Goal: Task Accomplishment & Management: Manage account settings

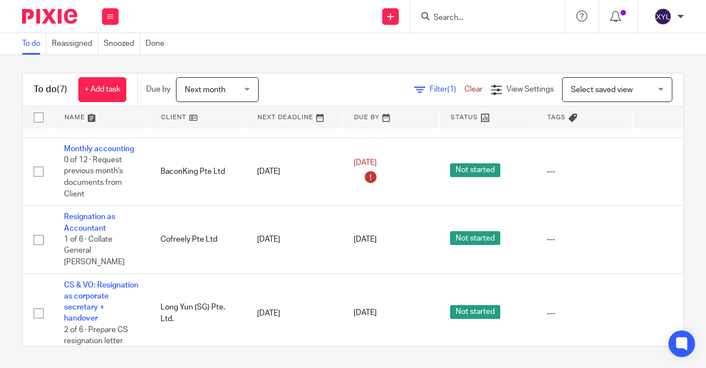
scroll to position [147, 0]
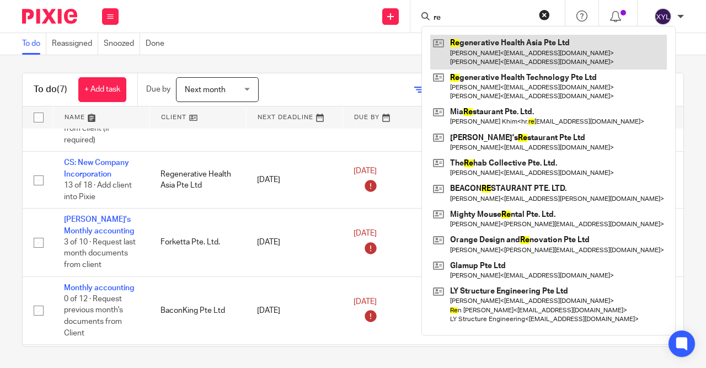
type input "re"
click at [528, 47] on link at bounding box center [548, 52] width 236 height 34
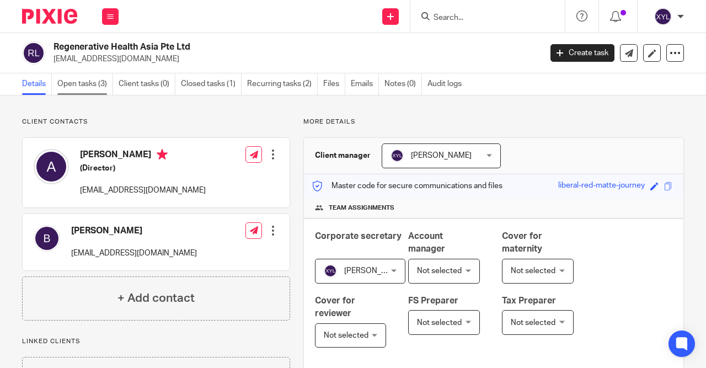
click at [101, 76] on link "Open tasks (3)" at bounding box center [85, 83] width 56 height 21
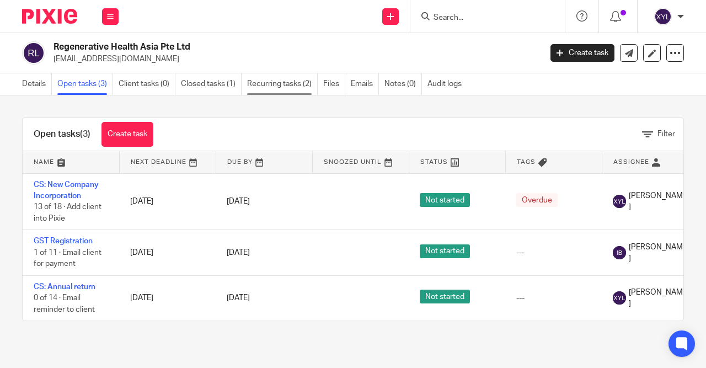
click at [265, 84] on link "Recurring tasks (2)" at bounding box center [282, 83] width 71 height 21
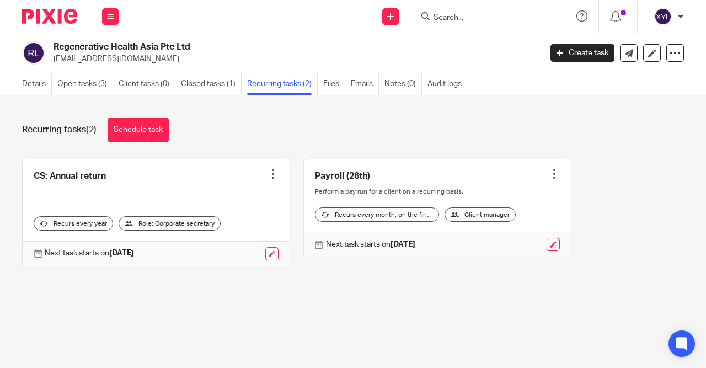
click at [546, 251] on div at bounding box center [487, 244] width 144 height 13
click at [557, 251] on link at bounding box center [552, 244] width 13 height 13
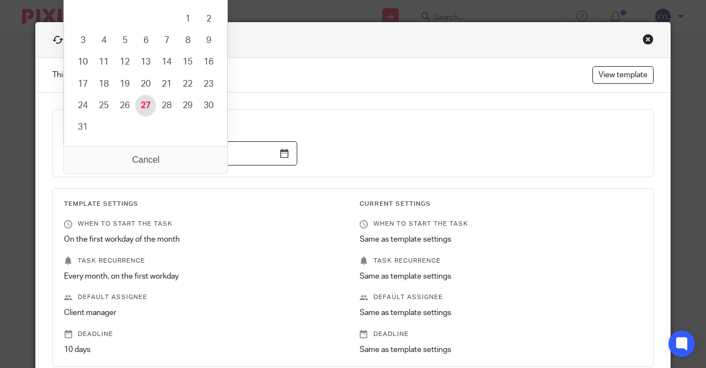
type input "[DATE]"
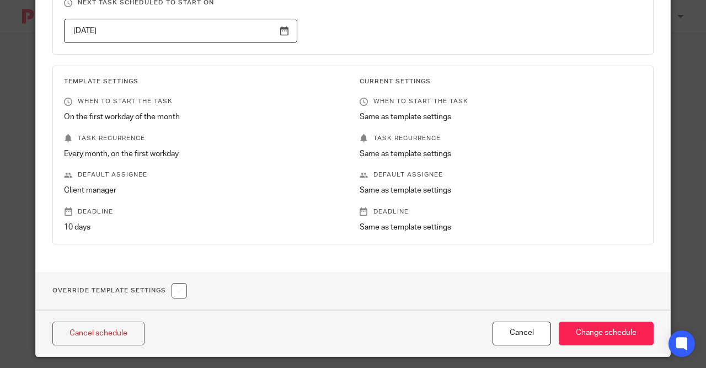
scroll to position [131, 0]
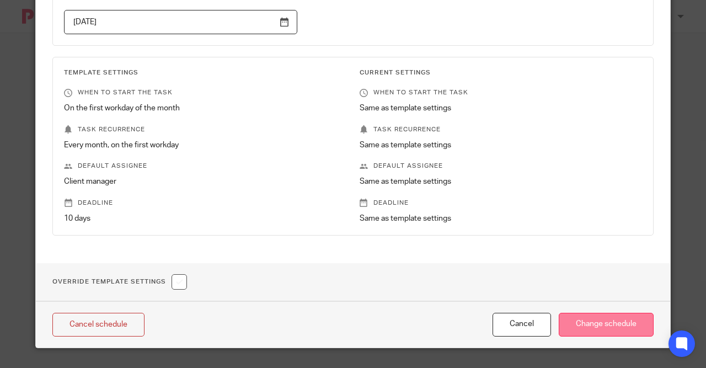
click at [584, 319] on input "Change schedule" at bounding box center [605, 325] width 95 height 24
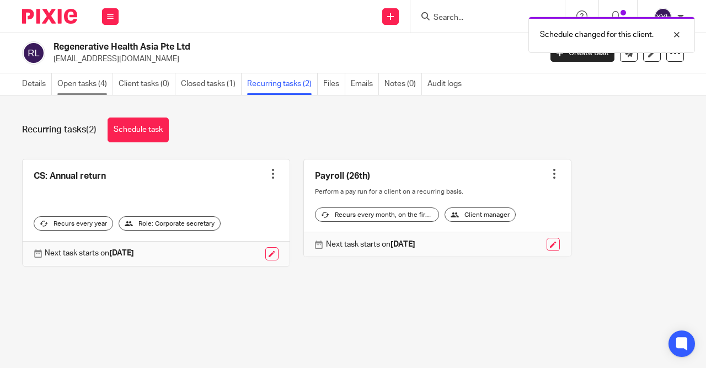
click at [84, 84] on link "Open tasks (4)" at bounding box center [85, 83] width 56 height 21
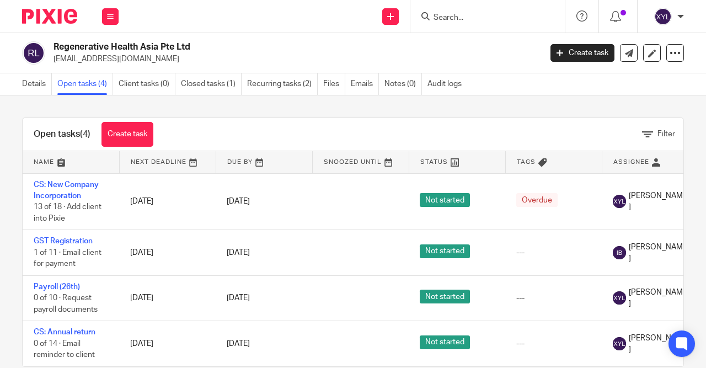
click at [231, 303] on link "[DATE]" at bounding box center [252, 298] width 50 height 12
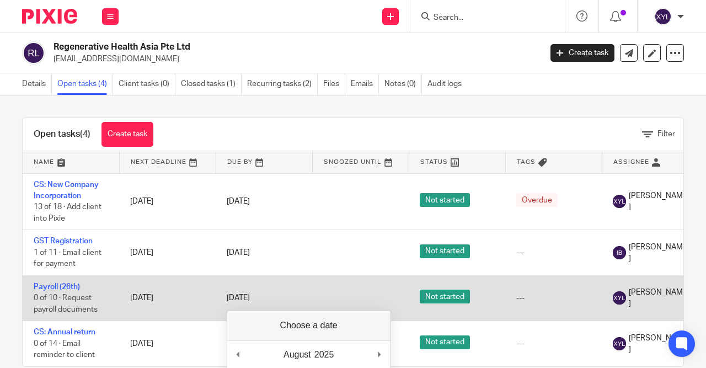
click at [63, 282] on td "Payroll (26th) 0 of 10 · Request payroll documents" at bounding box center [71, 297] width 96 height 45
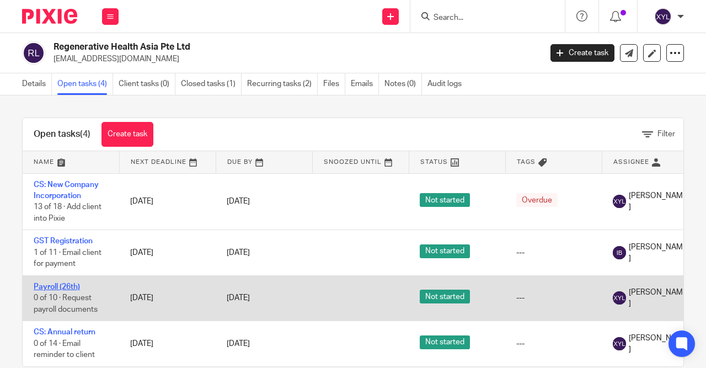
click at [64, 287] on link "Payroll (26th)" at bounding box center [57, 287] width 46 height 8
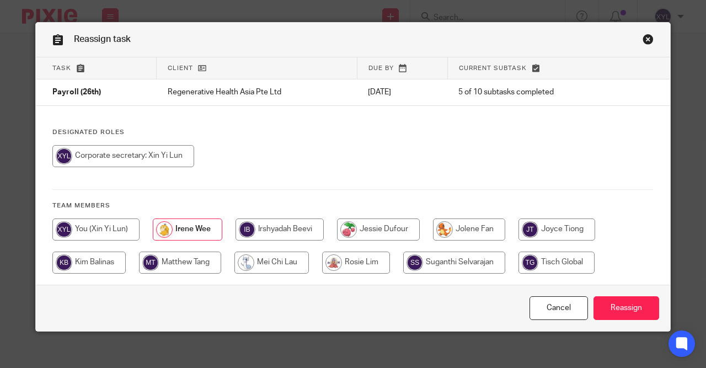
click at [630, 309] on input "Reassign" at bounding box center [626, 308] width 66 height 24
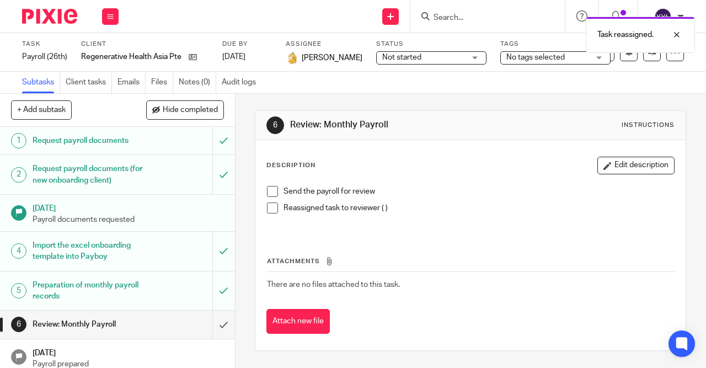
click at [58, 19] on img at bounding box center [49, 16] width 55 height 15
click at [396, 18] on div "Task reassigned." at bounding box center [524, 32] width 342 height 42
click at [388, 20] on link at bounding box center [390, 16] width 17 height 17
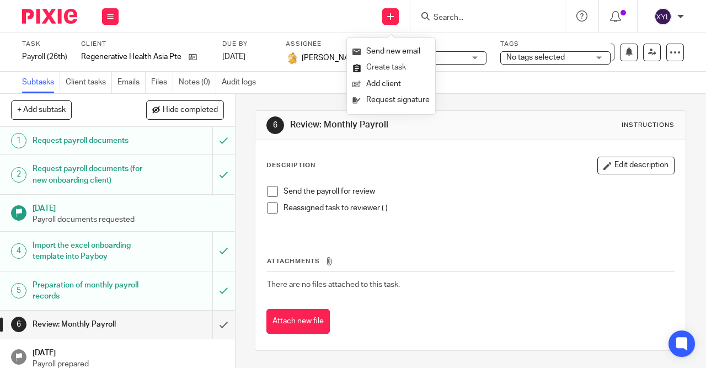
click at [399, 67] on link "Create task" at bounding box center [390, 68] width 77 height 16
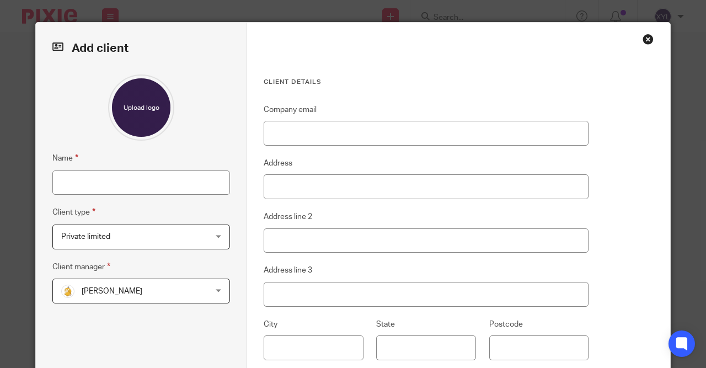
click at [154, 281] on span "[PERSON_NAME]" at bounding box center [128, 290] width 135 height 23
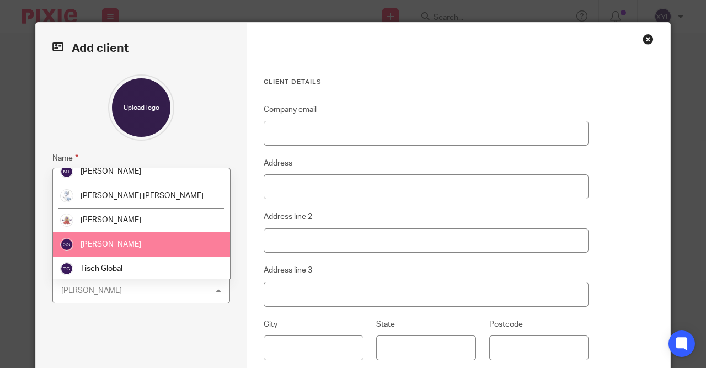
scroll to position [181, 0]
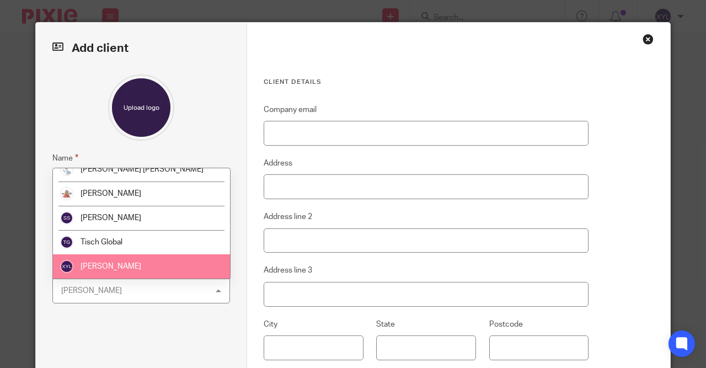
click at [152, 268] on li "[PERSON_NAME]" at bounding box center [141, 266] width 177 height 24
